Goal: Information Seeking & Learning: Learn about a topic

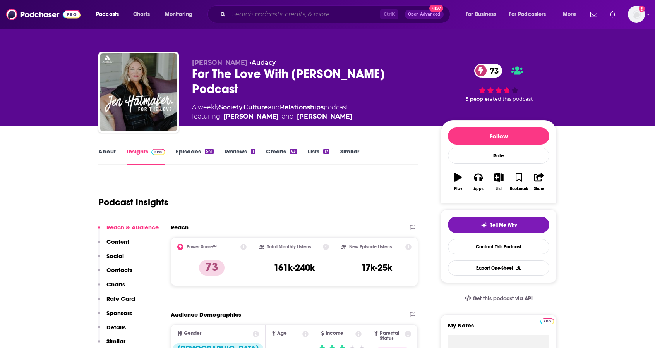
click at [247, 15] on input "Search podcasts, credits, & more..." at bounding box center [304, 14] width 151 height 12
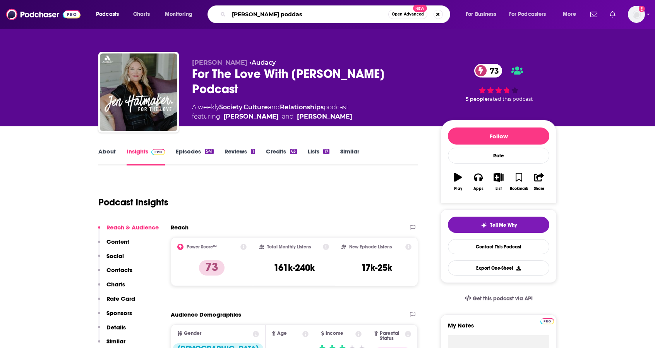
type input "[PERSON_NAME] poddast"
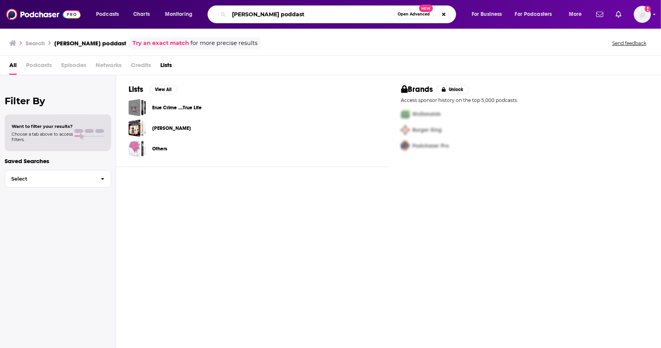
drag, startPoint x: 261, startPoint y: 12, endPoint x: 454, endPoint y: 15, distance: 192.4
click at [454, 14] on div "[PERSON_NAME] poddast Open Advanced New" at bounding box center [331, 14] width 248 height 18
type input "[PERSON_NAME]"
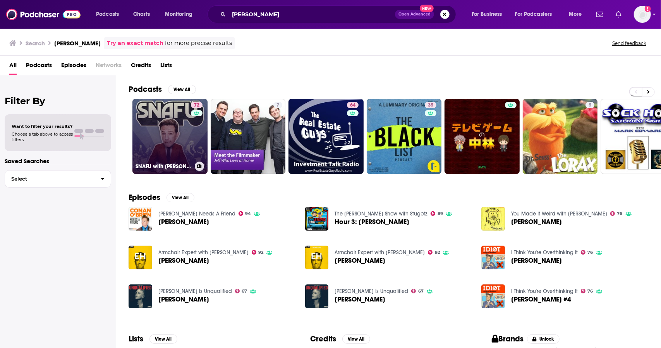
click at [164, 120] on link "72 SNAFU with [PERSON_NAME]" at bounding box center [169, 136] width 75 height 75
